Goal: Navigation & Orientation: Find specific page/section

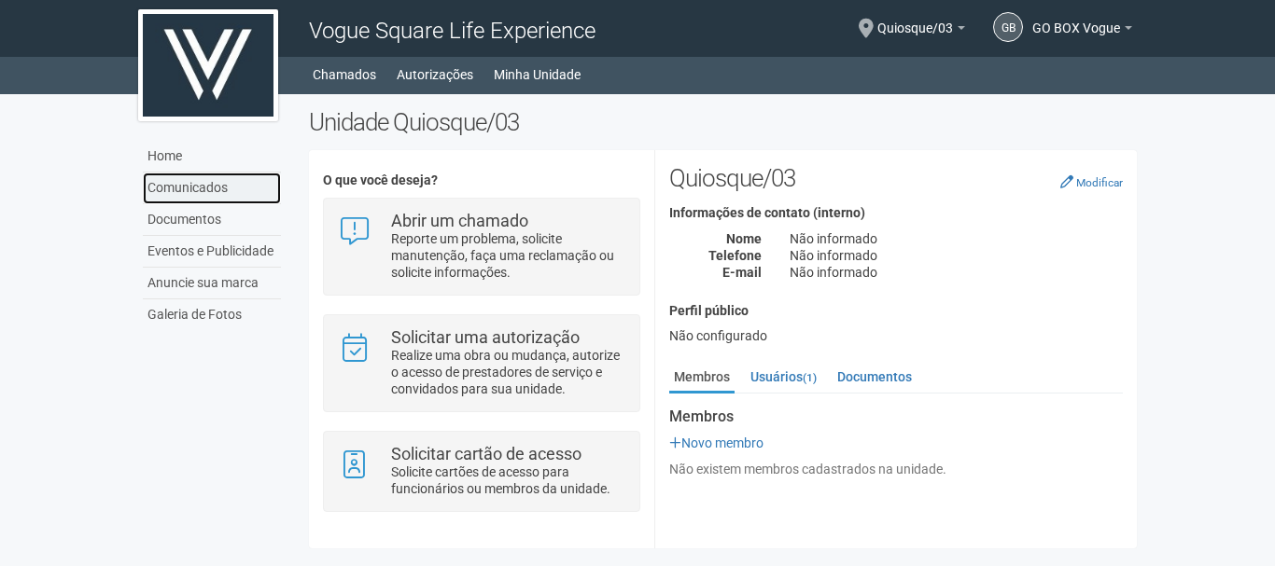
click at [206, 200] on link "Comunicados" at bounding box center [212, 189] width 138 height 32
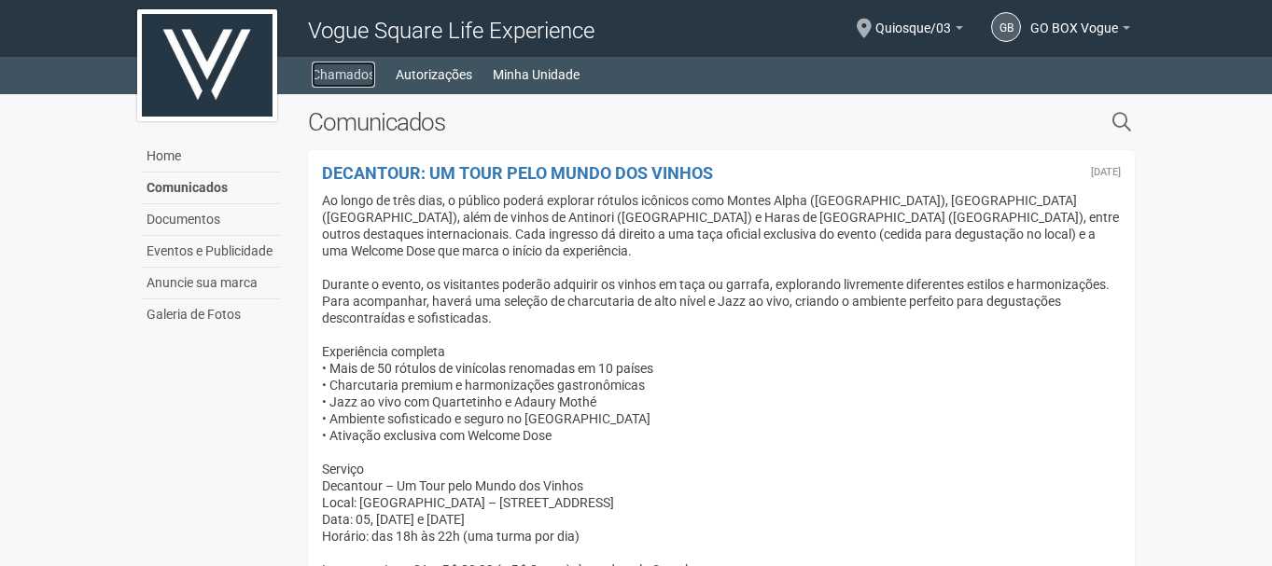
click at [344, 86] on link "Chamados" at bounding box center [343, 75] width 63 height 26
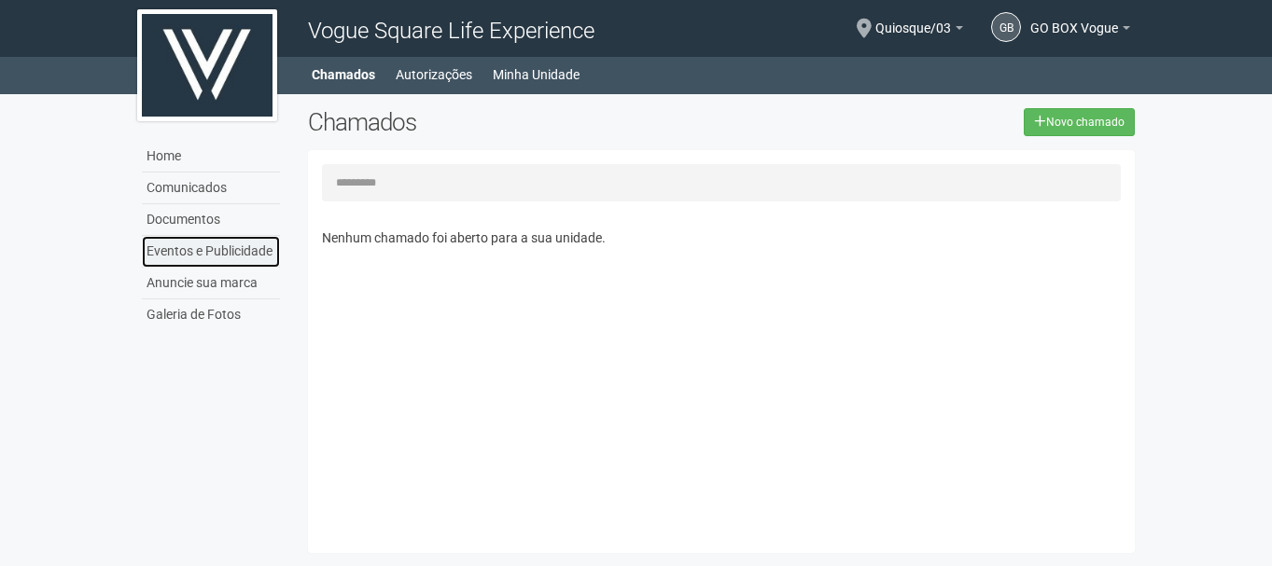
click at [230, 237] on link "Eventos e Publicidade" at bounding box center [211, 252] width 138 height 32
